Goal: Task Accomplishment & Management: Use online tool/utility

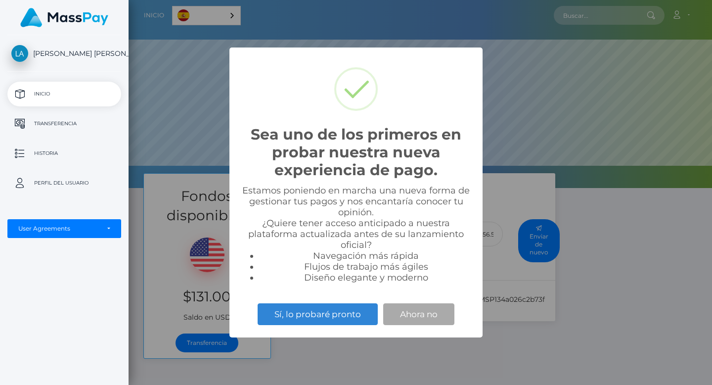
scroll to position [188, 584]
click at [409, 310] on button "Ahora no" at bounding box center [418, 314] width 71 height 22
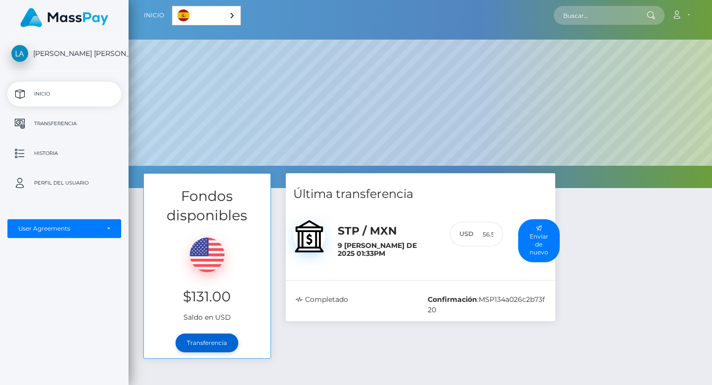
click at [204, 340] on link "Transferencia" at bounding box center [207, 342] width 63 height 19
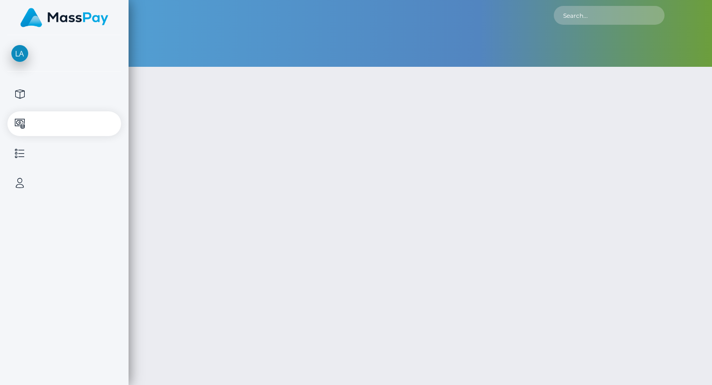
type input "131"
select select
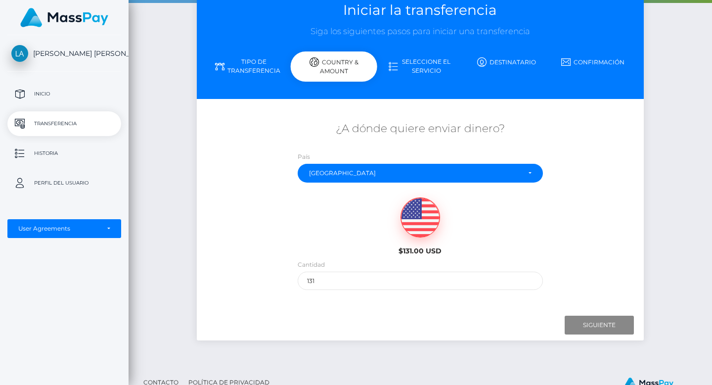
scroll to position [67, 0]
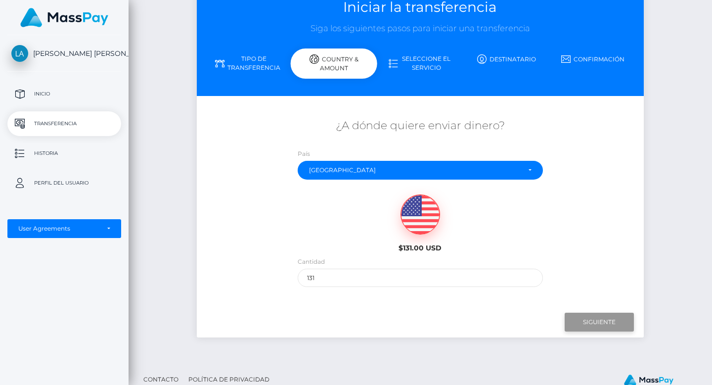
click at [592, 322] on input "Next" at bounding box center [599, 322] width 69 height 19
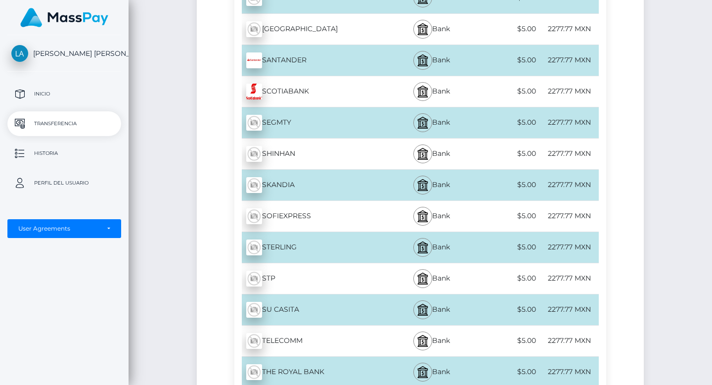
scroll to position [3237, 0]
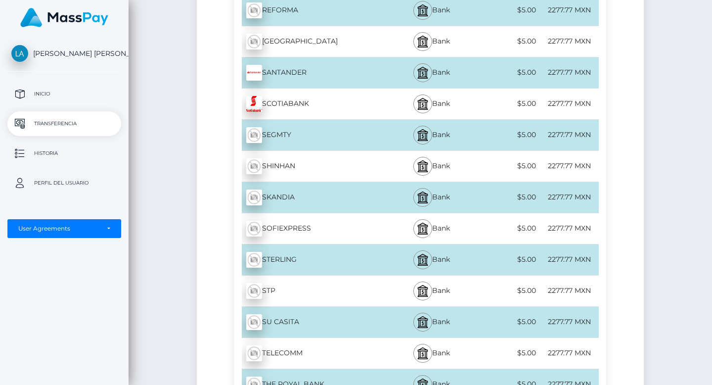
click at [361, 280] on div "STP - MXN" at bounding box center [310, 291] width 152 height 28
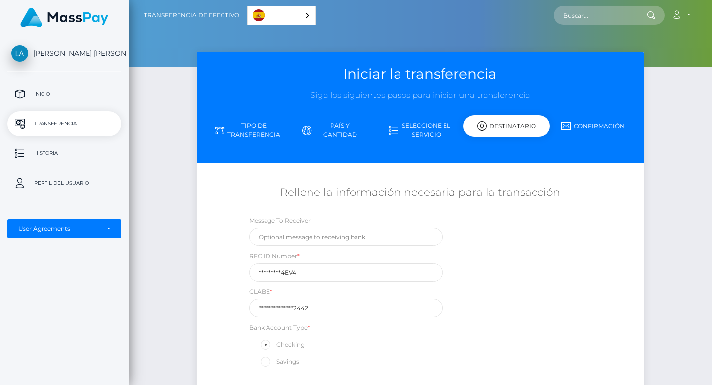
scroll to position [106, 0]
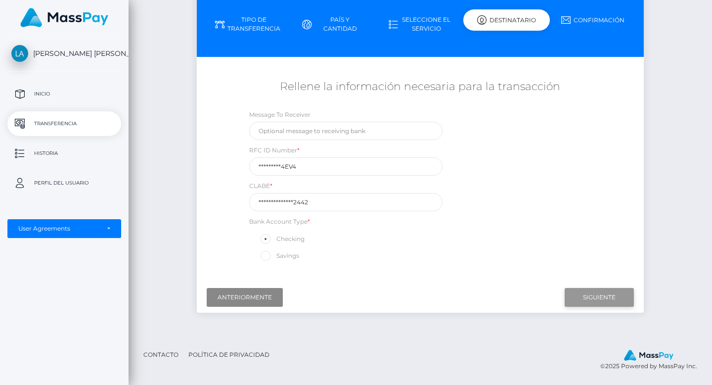
click at [605, 298] on input "Next" at bounding box center [599, 297] width 69 height 19
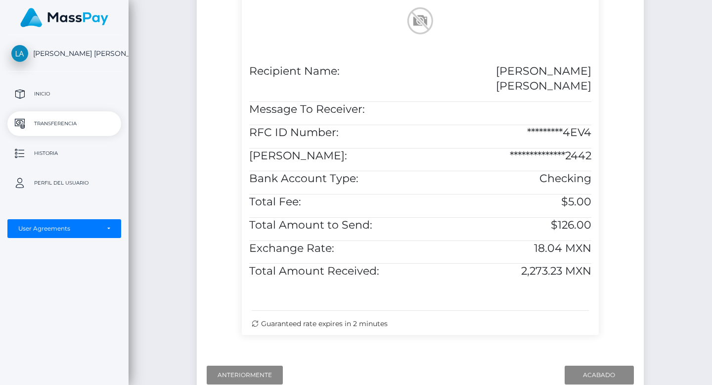
scroll to position [340, 0]
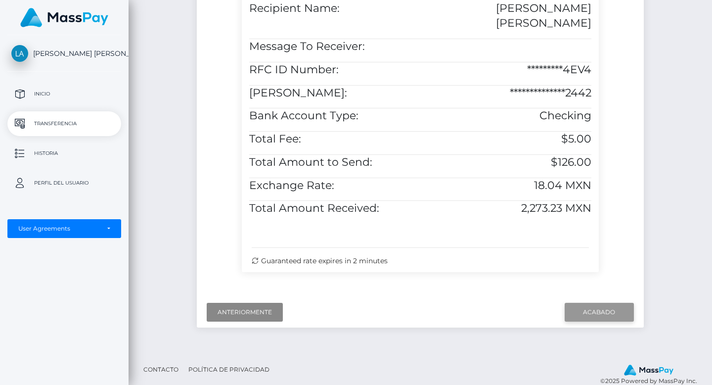
click at [599, 303] on input "Finish" at bounding box center [599, 312] width 69 height 19
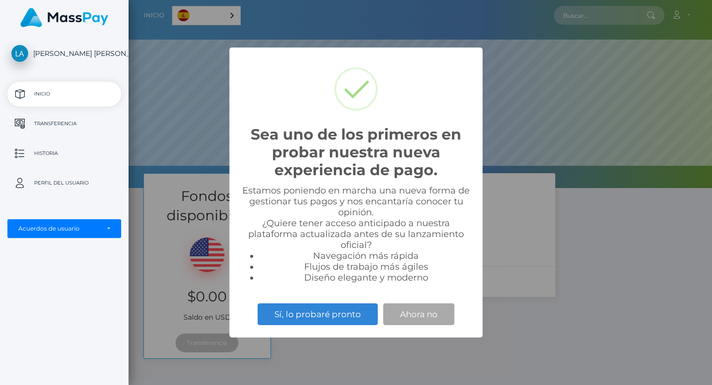
scroll to position [188, 584]
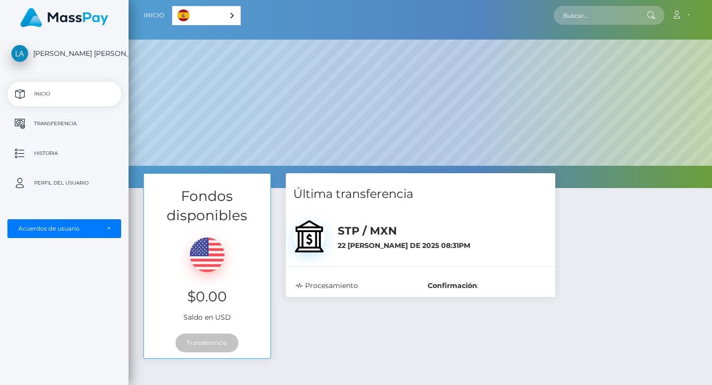
click at [52, 147] on p "Historia" at bounding box center [64, 153] width 106 height 15
